Goal: Task Accomplishment & Management: Use online tool/utility

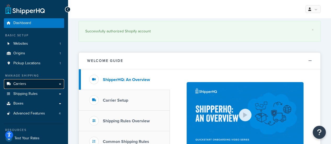
click at [23, 86] on span "Carriers" at bounding box center [19, 84] width 13 height 4
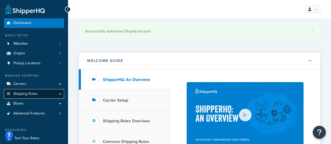
click at [26, 96] on span "Shipping Rules" at bounding box center [25, 94] width 24 height 4
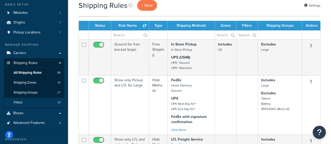
scroll to position [26, 0]
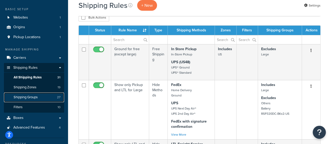
click at [31, 99] on span "Shipping Groups" at bounding box center [26, 97] width 24 height 4
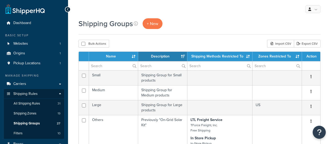
select select "15"
click at [36, 95] on span "Shipping Rules" at bounding box center [25, 94] width 24 height 4
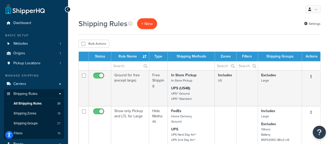
click at [146, 22] on p "+ New" at bounding box center [147, 23] width 20 height 11
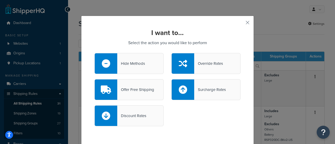
click at [129, 64] on div "Hide Methods" at bounding box center [131, 63] width 28 height 7
click at [0, 0] on input "Hide Methods" at bounding box center [0, 0] width 0 height 0
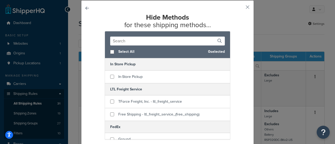
scroll to position [26, 0]
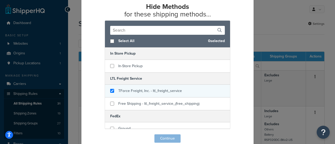
checkbox input "true"
click at [136, 91] on span "TForce Freight, Inc. - ltl_freight_service" at bounding box center [150, 90] width 64 height 5
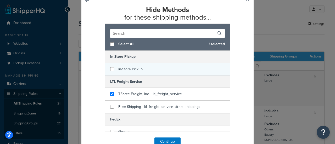
scroll to position [35, 0]
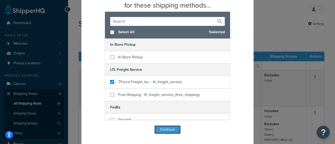
click at [162, 129] on button "Continue" at bounding box center [167, 130] width 26 height 8
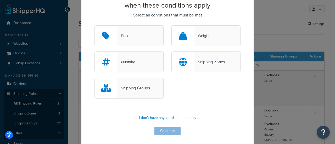
click at [200, 35] on div "Weight" at bounding box center [201, 35] width 15 height 7
click at [0, 0] on input "Weight" at bounding box center [0, 0] width 0 height 0
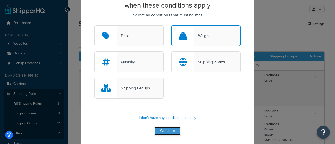
click at [159, 133] on button "Continue" at bounding box center [167, 131] width 26 height 8
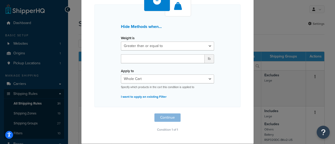
scroll to position [33, 0]
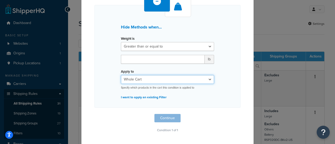
click at [137, 78] on select "Whole Cart Everything in Shipping Group Everything at Origin Each Item within S…" at bounding box center [167, 79] width 93 height 9
select select "ITEM"
click at [121, 75] on select "Whole Cart Everything in Shipping Group Everything at Origin Each Item within S…" at bounding box center [167, 79] width 93 height 9
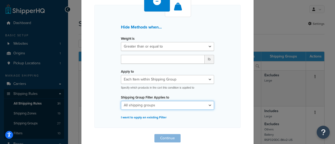
click at [153, 105] on select "All shipping groups 200DB 1 piece 200DB 2 piece 250DCT 1 piece 250DCT 2 pieces …" at bounding box center [167, 105] width 93 height 9
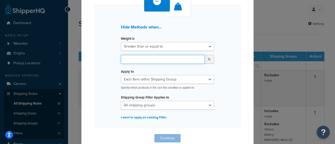
click at [147, 57] on input "number" at bounding box center [163, 59] width 84 height 9
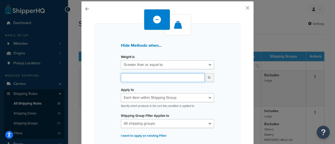
scroll to position [0, 0]
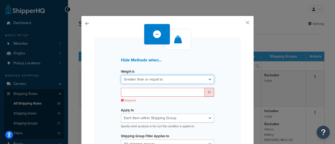
click at [141, 80] on select "Greater than or equal to Between or equal to Less than or equal to" at bounding box center [167, 79] width 93 height 9
click at [121, 75] on select "Greater than or equal to Between or equal to Less than or equal to" at bounding box center [167, 79] width 93 height 9
click at [134, 93] on input "number" at bounding box center [163, 92] width 84 height 9
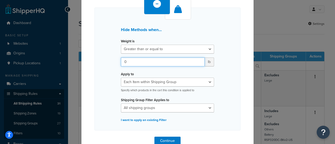
scroll to position [53, 0]
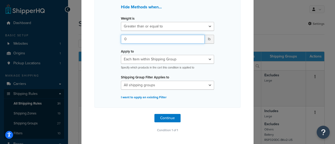
type input "0"
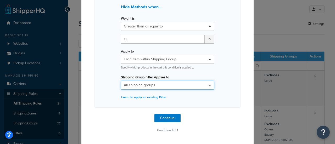
click at [150, 85] on select "All shipping groups 200DB 1 piece 200DB 2 piece 250DCT 1 piece 250DCT 2 pieces …" at bounding box center [167, 85] width 93 height 9
click at [135, 85] on select "All shipping groups 200DB 1 piece 200DB 2 piece 250DCT 1 piece 250DCT 2 pieces …" at bounding box center [167, 85] width 93 height 9
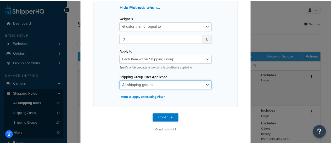
scroll to position [1, 0]
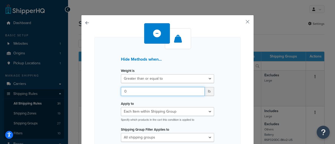
drag, startPoint x: 134, startPoint y: 91, endPoint x: 115, endPoint y: 91, distance: 19.4
click at [117, 91] on div "0 lb" at bounding box center [167, 93] width 101 height 13
click at [126, 92] on input "0" at bounding box center [163, 91] width 84 height 9
click at [128, 92] on input "0" at bounding box center [163, 91] width 84 height 9
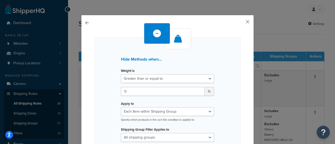
click at [241, 23] on button "button" at bounding box center [239, 23] width 1 height 1
